Goal: Navigation & Orientation: Find specific page/section

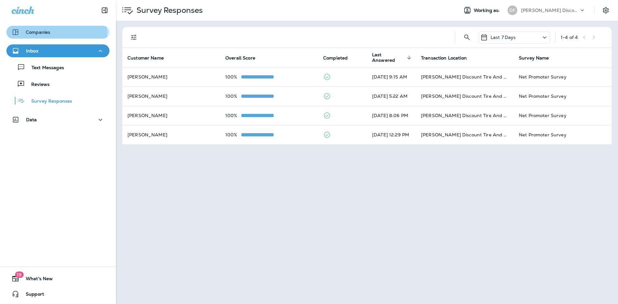
click at [42, 35] on div "Companies" at bounding box center [31, 32] width 39 height 8
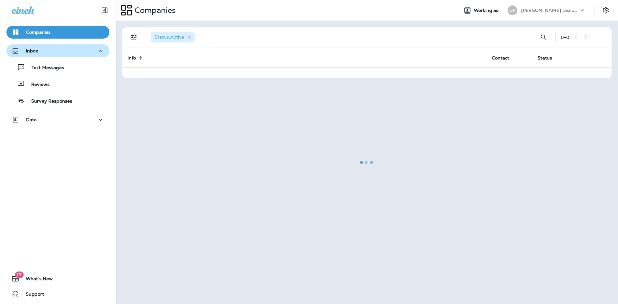
click at [44, 48] on div "Inbox" at bounding box center [58, 51] width 93 height 8
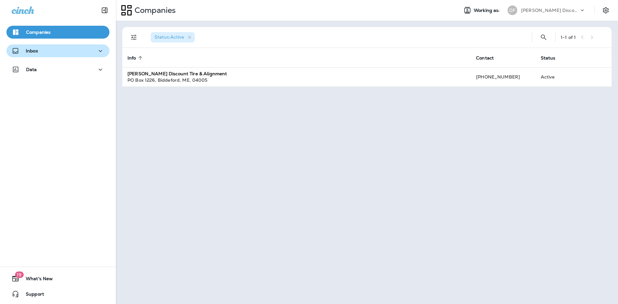
click at [80, 55] on div "Inbox" at bounding box center [58, 51] width 93 height 8
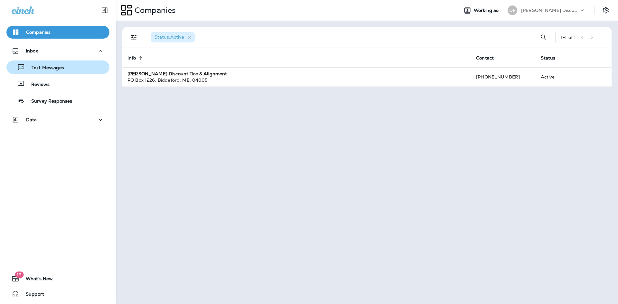
click at [61, 65] on p "Text Messages" at bounding box center [44, 68] width 39 height 6
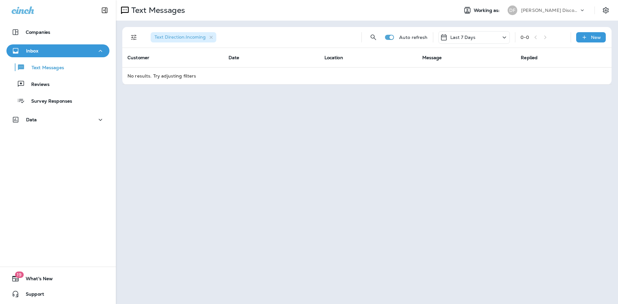
click at [24, 75] on div "Text Messages Reviews Survey Responses" at bounding box center [57, 82] width 103 height 50
click at [68, 63] on div "Text Messages" at bounding box center [58, 67] width 98 height 10
click at [43, 29] on div "Companies" at bounding box center [31, 32] width 39 height 8
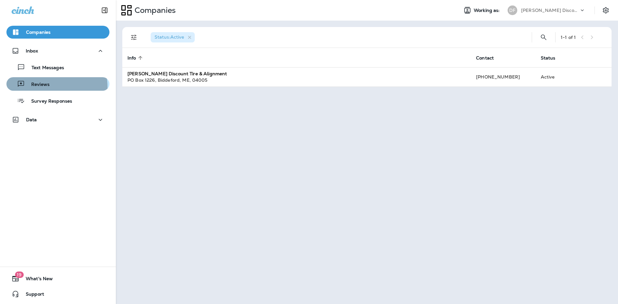
click at [53, 87] on div "Reviews" at bounding box center [58, 84] width 98 height 10
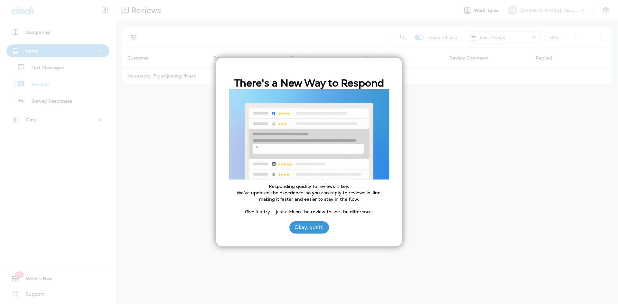
click at [306, 230] on button "Okay, got it!" at bounding box center [309, 227] width 40 height 12
